Goal: Communication & Community: Answer question/provide support

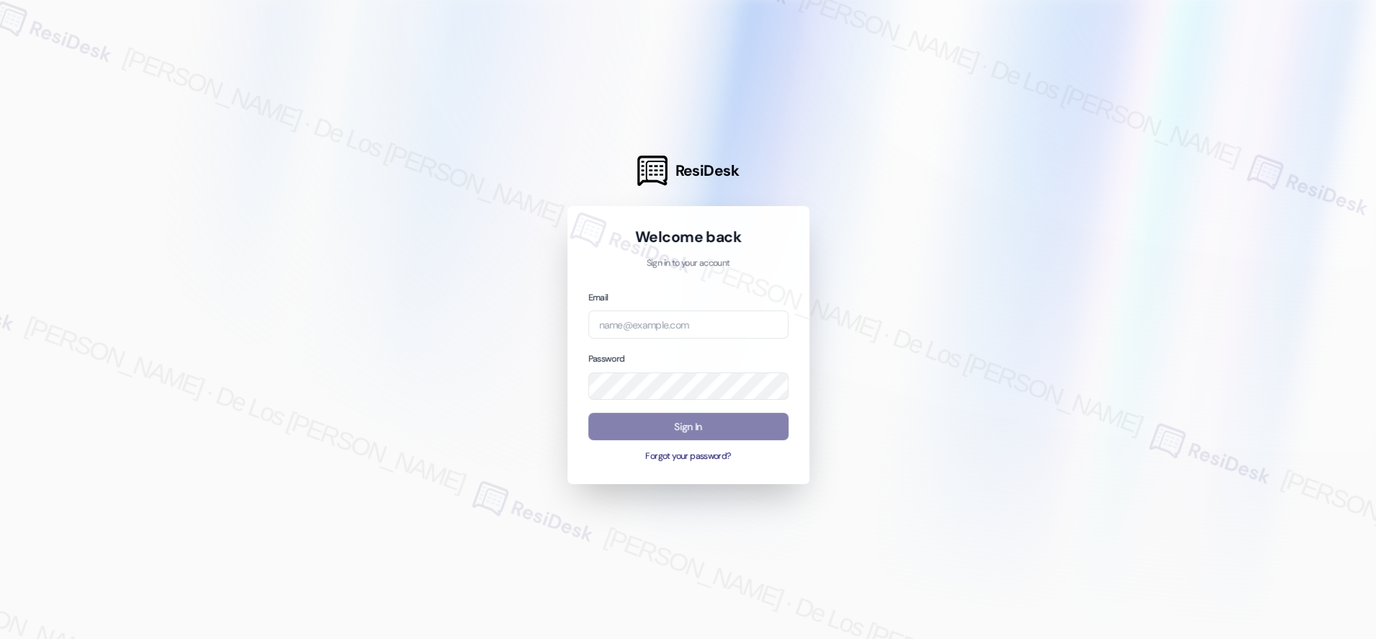
click at [1252, 161] on div at bounding box center [688, 319] width 1376 height 639
click at [734, 326] on input "email" at bounding box center [688, 324] width 200 height 28
paste input "automated-surveys-crawford_hoying-resen.six@crawford_[DOMAIN_NAME]"
type input "automated-surveys-crawford_hoying-resen.six@crawford_[DOMAIN_NAME]"
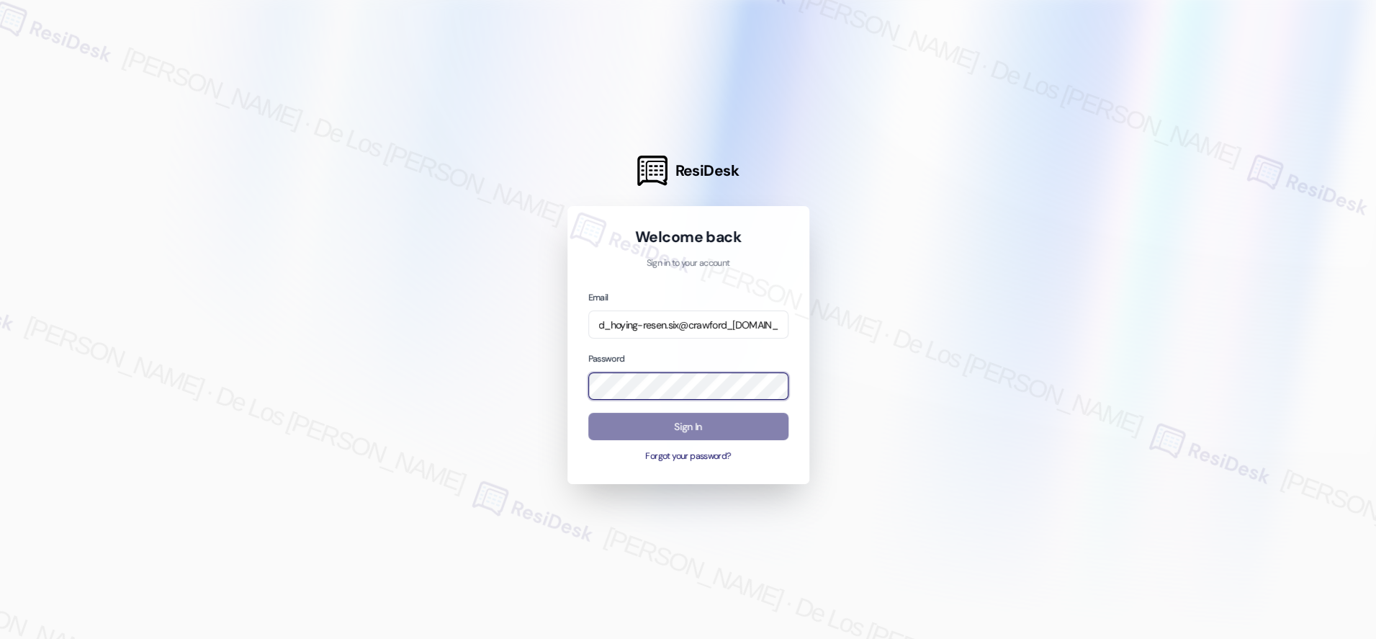
scroll to position [0, 0]
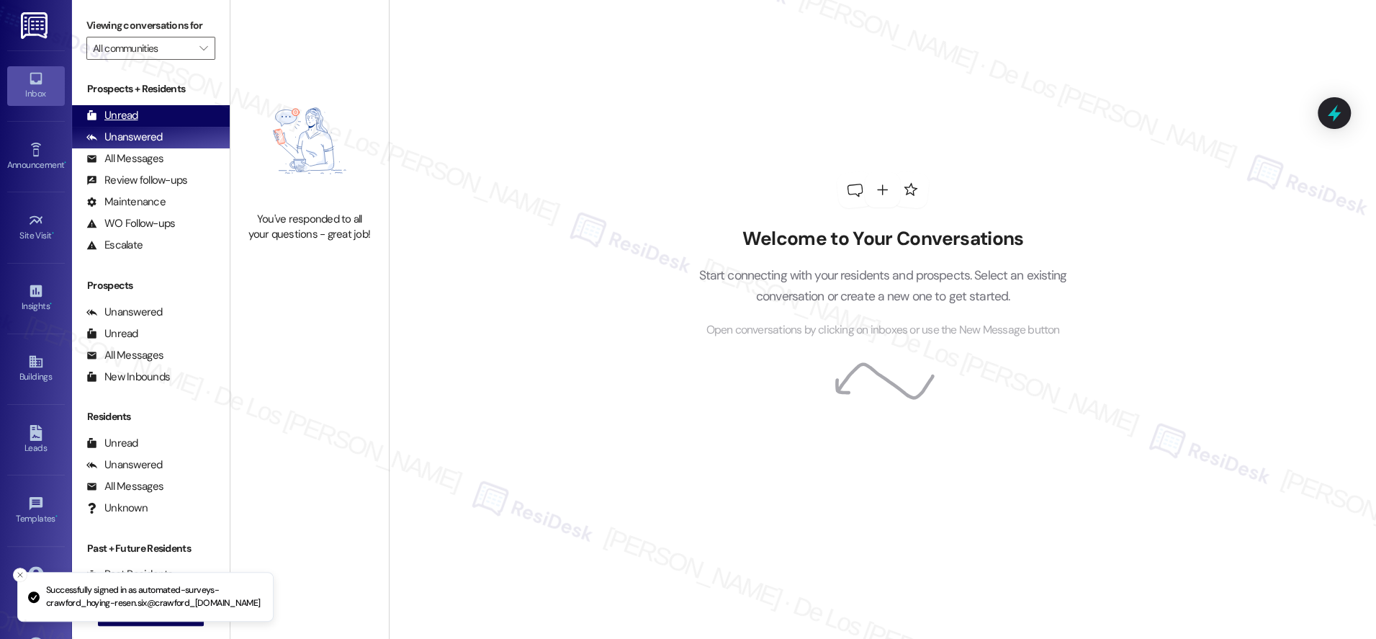
click at [170, 117] on div "Unread (0)" at bounding box center [151, 116] width 158 height 22
